Goal: Task Accomplishment & Management: Manage account settings

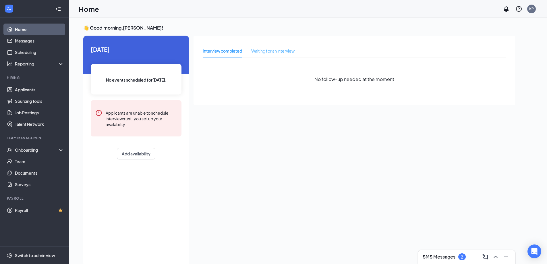
click at [252, 47] on div "Waiting for an interview" at bounding box center [272, 50] width 43 height 13
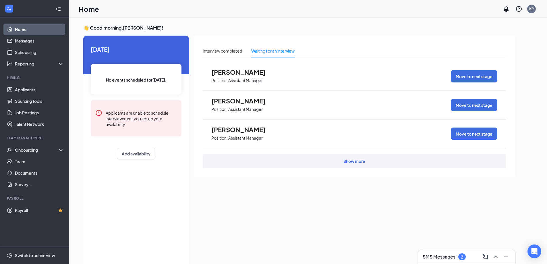
click at [307, 160] on div "Show more" at bounding box center [354, 161] width 303 height 14
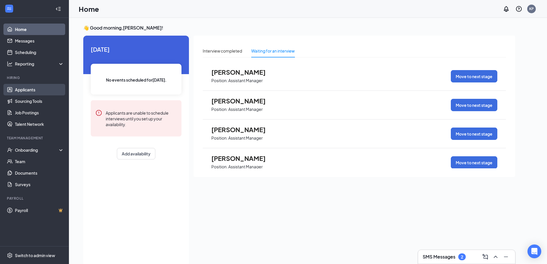
click at [48, 89] on link "Applicants" at bounding box center [39, 89] width 49 height 11
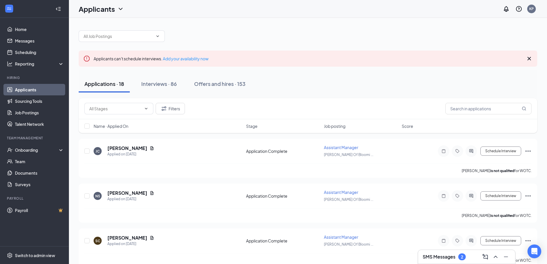
click at [111, 114] on div "Filters" at bounding box center [308, 108] width 459 height 21
click at [111, 107] on input "text" at bounding box center [115, 108] width 52 height 6
click at [220, 105] on div "Additional Information (2) Application (8) Application Complete (30) Filters" at bounding box center [307, 108] width 447 height 11
click at [126, 126] on span "Name · Applied On" at bounding box center [111, 126] width 35 height 6
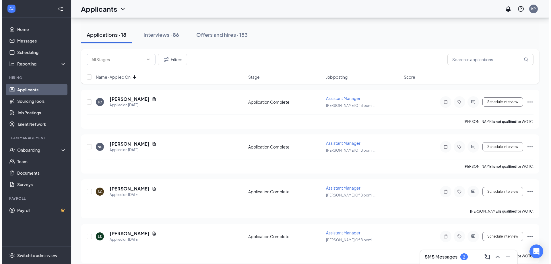
scroll to position [57, 0]
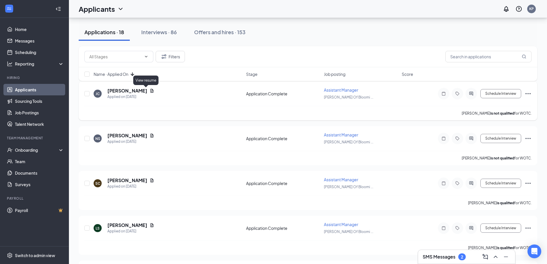
click at [150, 92] on icon "Document" at bounding box center [151, 91] width 3 height 4
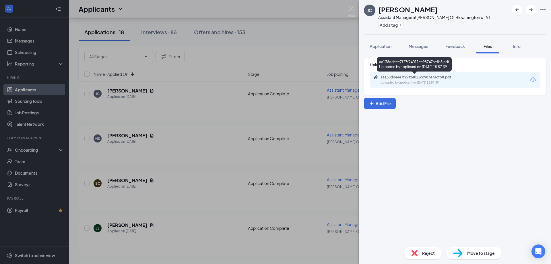
click at [441, 78] on div "aa138ddeee7f27f24011cc98747acfb8.pdf" at bounding box center [421, 77] width 80 height 5
click at [343, 93] on div "[PERSON_NAME] Assistant Manager at [PERSON_NAME] Of Bloomington #191 Add a tag …" at bounding box center [275, 132] width 551 height 264
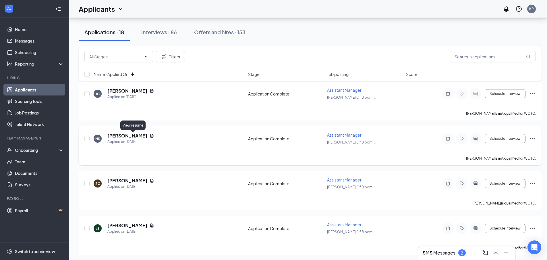
click at [150, 136] on icon "Document" at bounding box center [151, 136] width 3 height 4
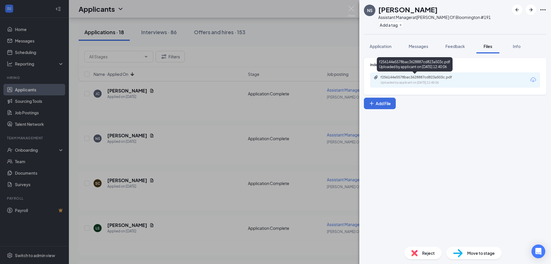
click at [411, 81] on div "Uploaded by applicant on [DATE] 12:40:06" at bounding box center [424, 82] width 86 height 5
click at [220, 121] on div "NS [PERSON_NAME] Assistant Manager at [PERSON_NAME] Of Bloomington #191 Add a t…" at bounding box center [275, 132] width 551 height 264
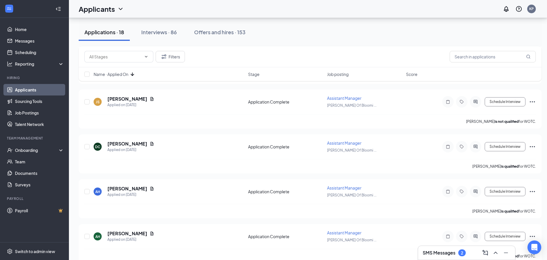
scroll to position [373, 0]
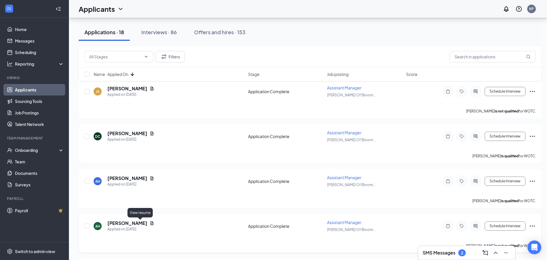
click at [150, 221] on icon "Document" at bounding box center [151, 223] width 3 height 4
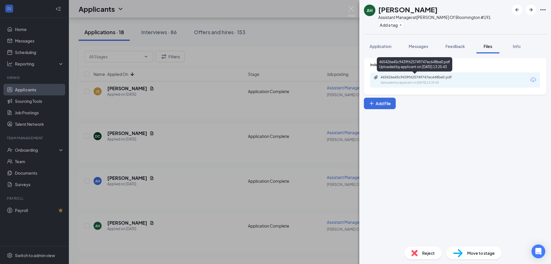
click at [440, 81] on div "Uploaded by applicant on [DATE] 13:25:43" at bounding box center [424, 82] width 86 height 5
click at [353, 9] on img at bounding box center [351, 11] width 7 height 11
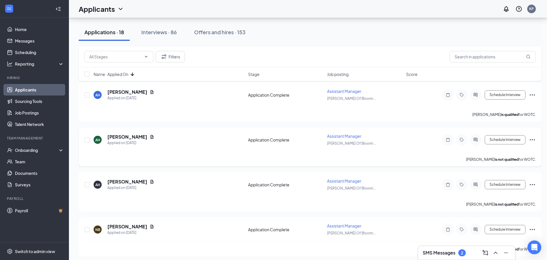
scroll to position [488, 0]
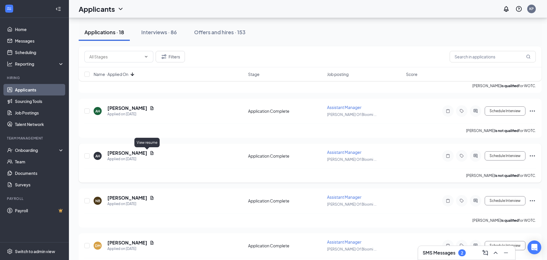
click at [150, 153] on icon "Document" at bounding box center [152, 152] width 5 height 5
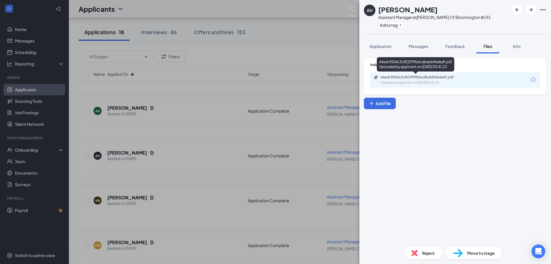
click at [437, 84] on div "Uploaded by applicant on [DATE] 03:41:23" at bounding box center [424, 82] width 86 height 5
click at [352, 8] on img at bounding box center [351, 11] width 7 height 11
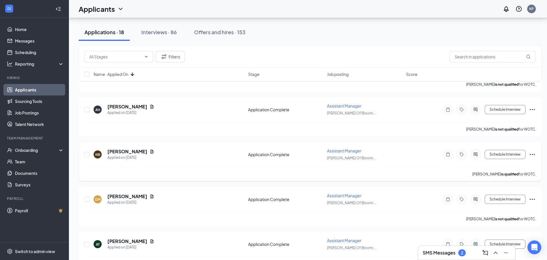
scroll to position [546, 0]
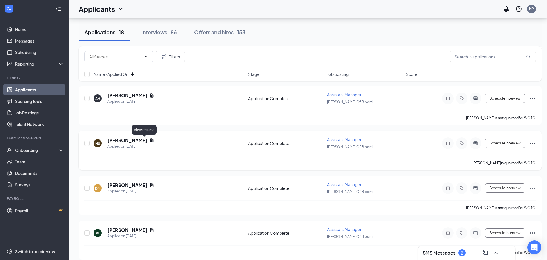
click at [150, 139] on icon "Document" at bounding box center [152, 140] width 5 height 5
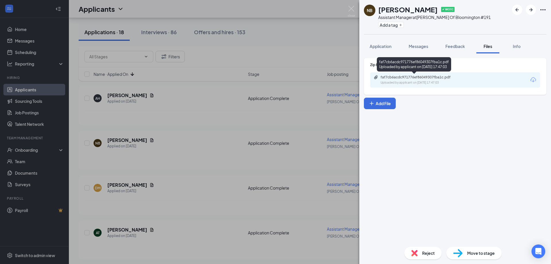
click at [391, 77] on div "faf7cb6acdc971776ef86049307fba1c.pdf" at bounding box center [421, 77] width 80 height 5
click at [354, 12] on img at bounding box center [351, 11] width 7 height 11
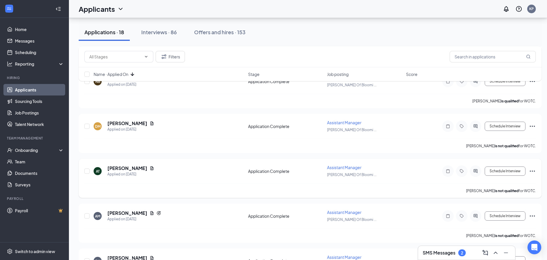
scroll to position [574, 0]
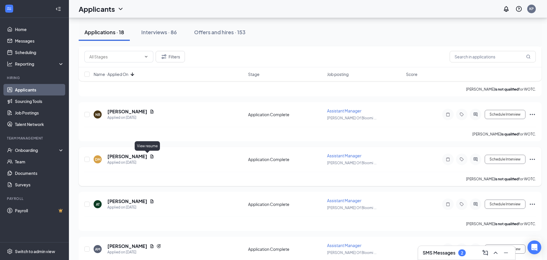
click at [150, 156] on icon "Document" at bounding box center [152, 156] width 5 height 5
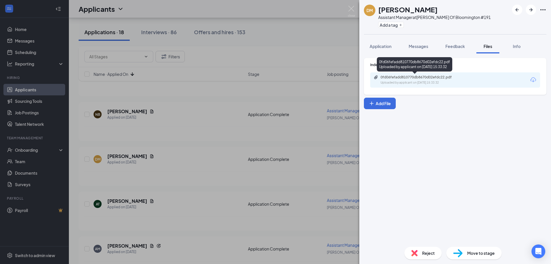
click at [415, 82] on div "Uploaded by applicant on [DATE] 15:33:32" at bounding box center [424, 82] width 86 height 5
click at [355, 8] on img at bounding box center [351, 11] width 7 height 11
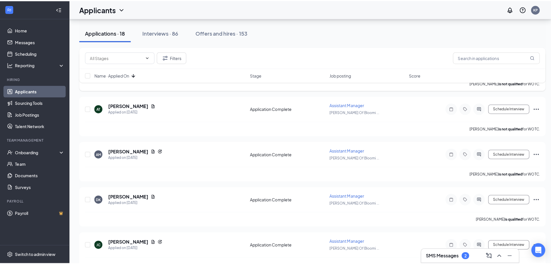
scroll to position [658, 0]
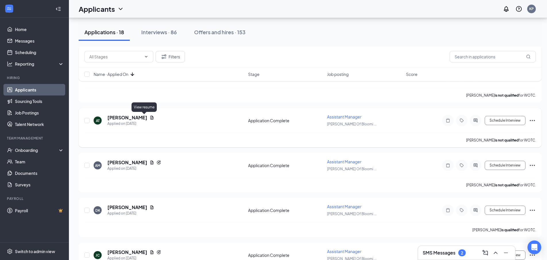
click at [150, 119] on icon "Document" at bounding box center [152, 117] width 5 height 5
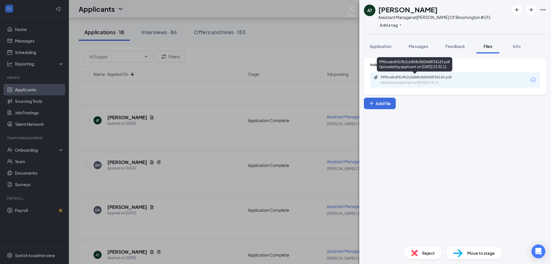
click at [392, 80] on div "99fbcebdf419b2cb868c860468f34143.pdf Uploaded by applicant on [DATE] 23:32:11" at bounding box center [420, 80] width 93 height 10
click at [348, 10] on img at bounding box center [351, 11] width 7 height 11
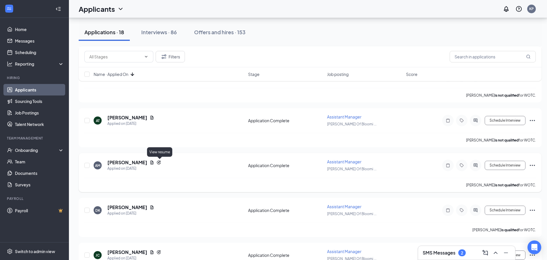
click at [154, 162] on icon "Document" at bounding box center [151, 162] width 3 height 4
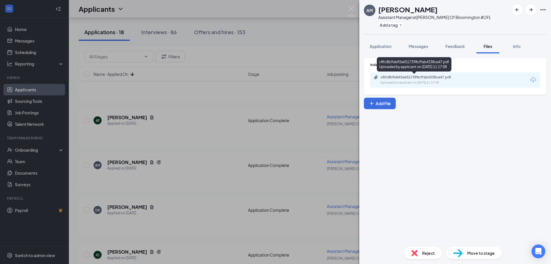
click at [388, 78] on div "c8fc8b9de92e6517398cffab4338ce47.pdf" at bounding box center [421, 77] width 80 height 5
click at [355, 9] on img at bounding box center [351, 11] width 7 height 11
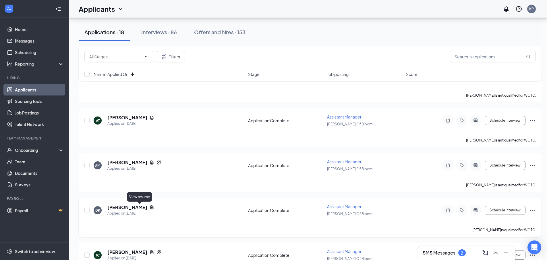
click at [150, 208] on icon "Document" at bounding box center [151, 207] width 3 height 4
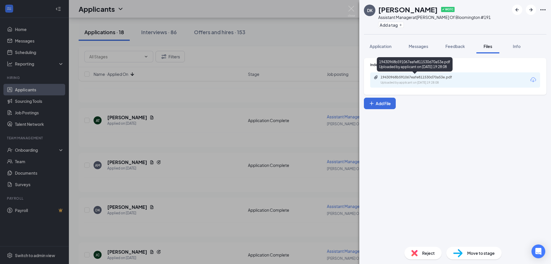
click at [404, 81] on div "Uploaded by applicant on [DATE] 19:28:08" at bounding box center [424, 82] width 86 height 5
click at [354, 9] on img at bounding box center [351, 11] width 7 height 11
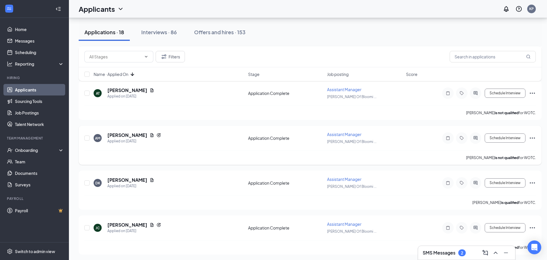
scroll to position [687, 0]
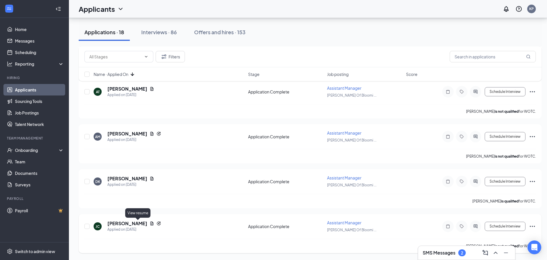
click at [150, 224] on icon "Document" at bounding box center [152, 223] width 5 height 5
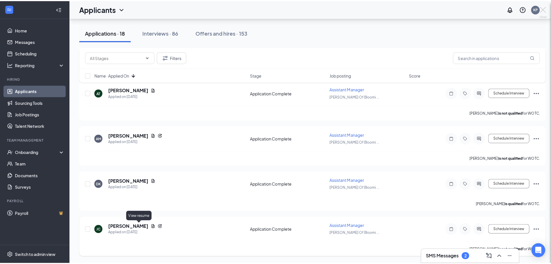
scroll to position [682, 0]
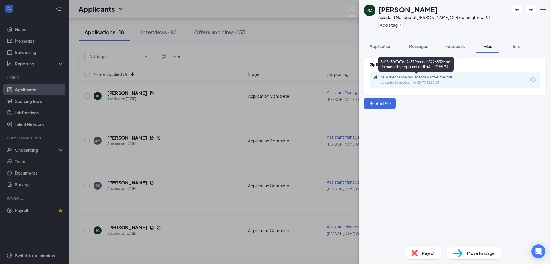
click at [417, 80] on div "Uploaded by applicant on [DATE] 12:55:23" at bounding box center [424, 82] width 86 height 5
click at [351, 9] on img at bounding box center [351, 11] width 7 height 11
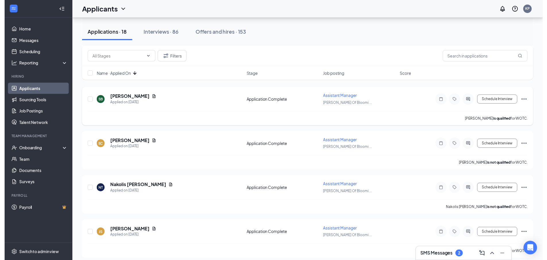
scroll to position [258, 0]
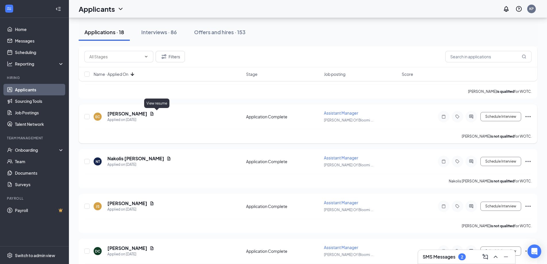
click at [154, 114] on icon "Document" at bounding box center [152, 113] width 5 height 5
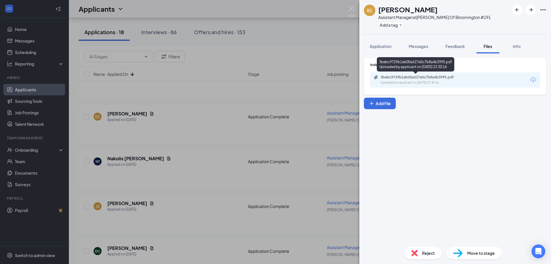
click at [438, 78] on div "3bebc9729b1eb00a627e0c7b8a4b3995.pdf" at bounding box center [421, 77] width 80 height 5
drag, startPoint x: 349, startPoint y: 10, endPoint x: 270, endPoint y: 111, distance: 127.9
click at [349, 10] on img at bounding box center [351, 11] width 7 height 11
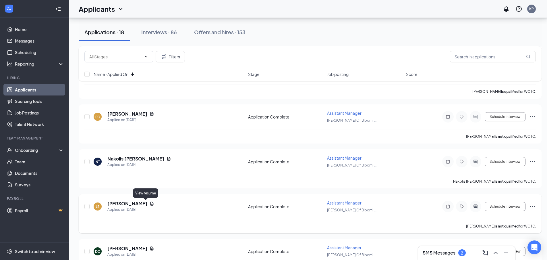
click at [148, 204] on div "JS [PERSON_NAME] Applied on [DATE]" at bounding box center [169, 206] width 151 height 12
click at [150, 205] on icon "Document" at bounding box center [152, 203] width 5 height 5
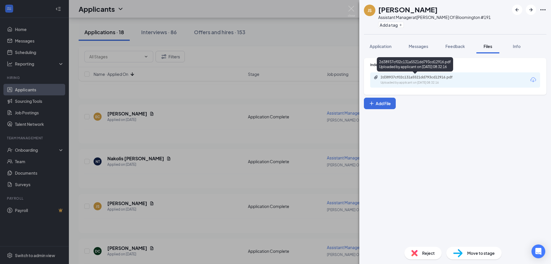
click at [443, 74] on div "2d38937cf02c131a5521dd793cd12916.pdf Uploaded by applicant on [DATE] 08:32:16" at bounding box center [455, 79] width 170 height 15
click at [449, 79] on div "2d38937cf02c131a5521dd793cd12916.pdf" at bounding box center [421, 77] width 80 height 5
drag, startPoint x: 349, startPoint y: 10, endPoint x: 252, endPoint y: 142, distance: 164.1
click at [350, 10] on img at bounding box center [351, 11] width 7 height 11
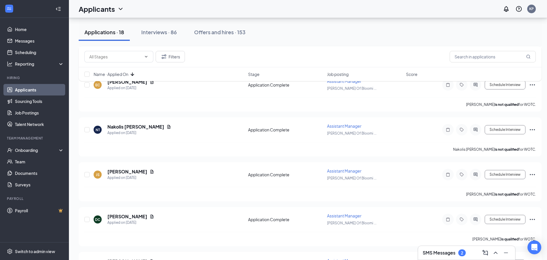
scroll to position [373, 0]
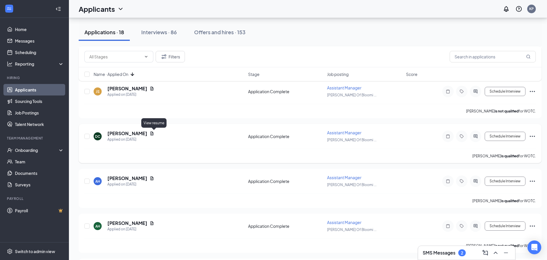
click at [154, 133] on icon "Document" at bounding box center [151, 133] width 3 height 4
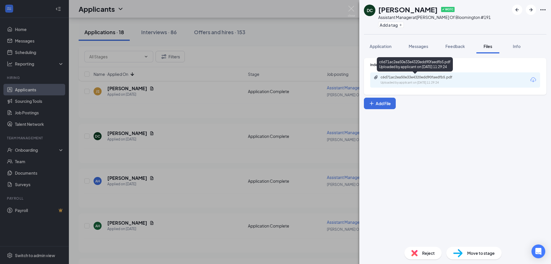
click at [440, 80] on div "c6d71ac2ea50e33e4320edd90faedfb5.pdf Uploaded by applicant on [DATE] 11:29:24" at bounding box center [420, 80] width 93 height 10
click at [329, 52] on div "DC [PERSON_NAME] ✔ WOTC Assistant Manager at [PERSON_NAME] Of Bloomington #191 …" at bounding box center [275, 132] width 551 height 264
